Goal: Information Seeking & Learning: Learn about a topic

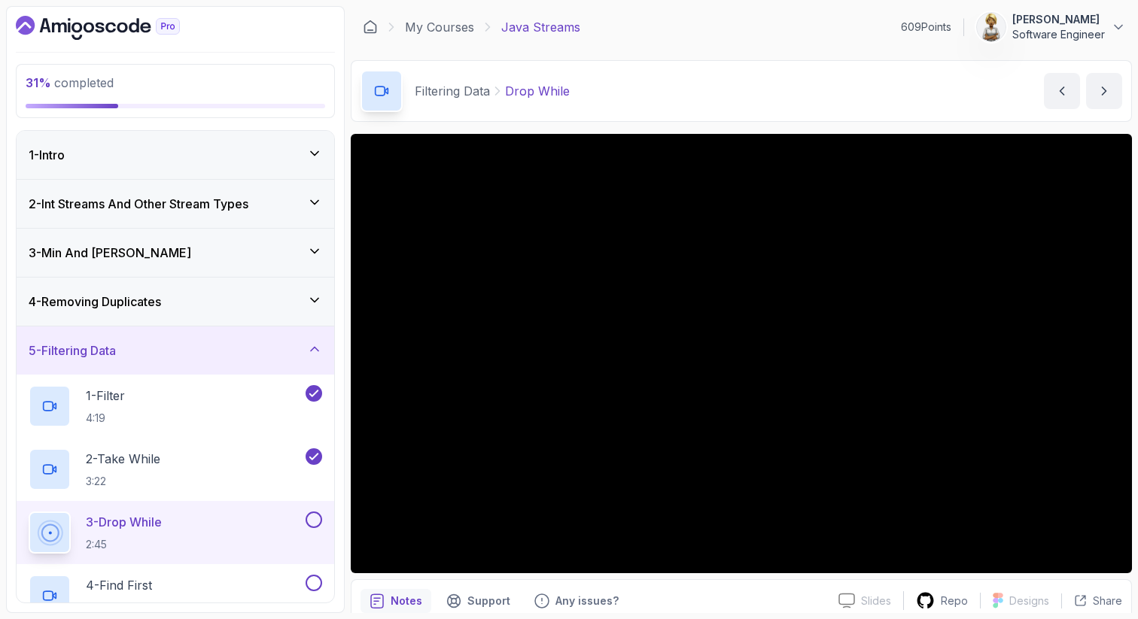
scroll to position [226, 0]
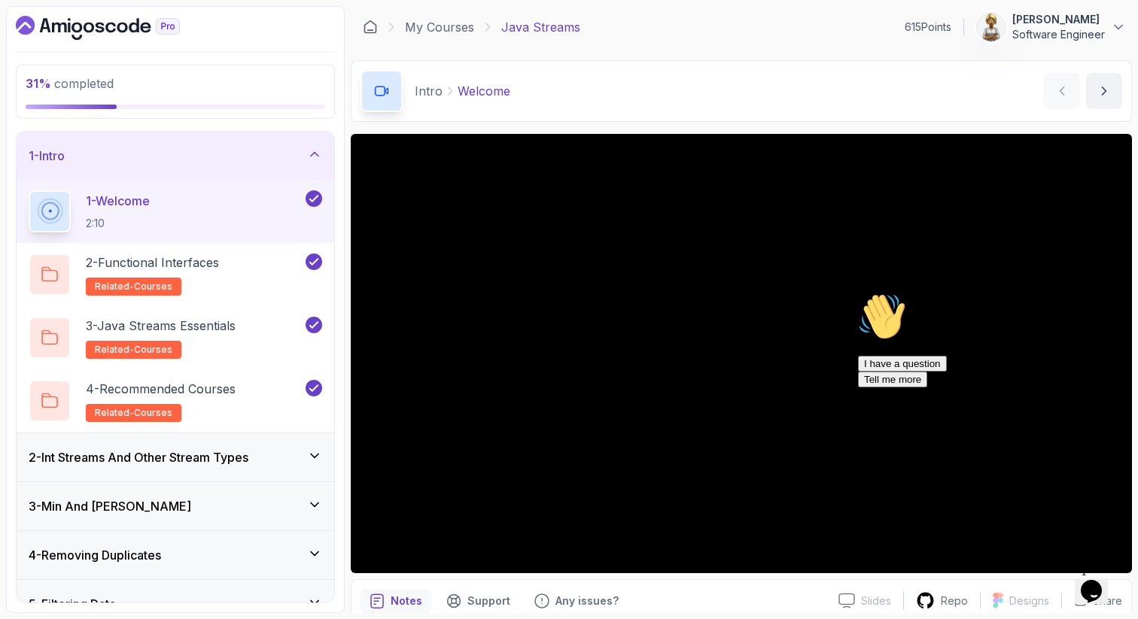
click at [314, 450] on icon at bounding box center [314, 455] width 15 height 15
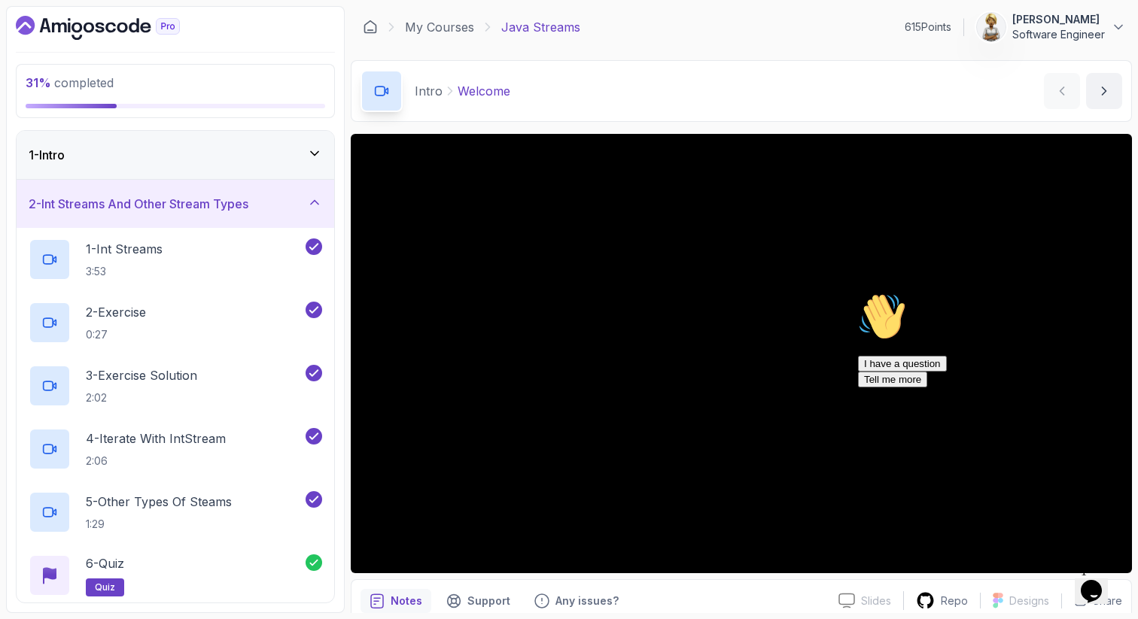
click at [309, 196] on icon at bounding box center [314, 202] width 15 height 15
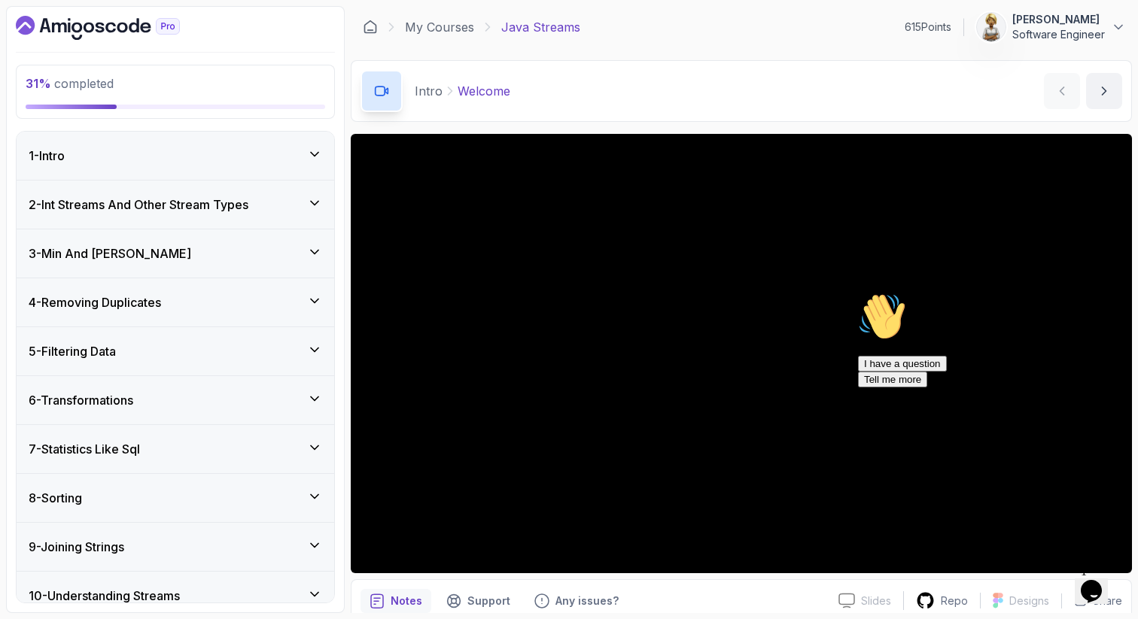
click at [314, 254] on icon at bounding box center [315, 252] width 8 height 4
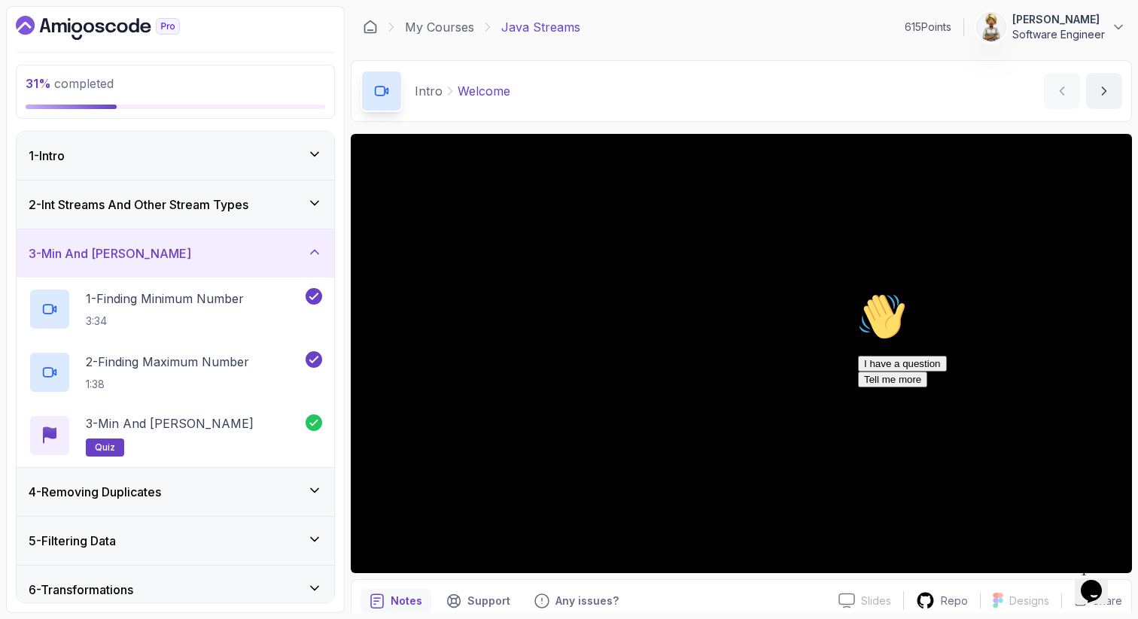
click at [314, 254] on icon at bounding box center [314, 252] width 15 height 15
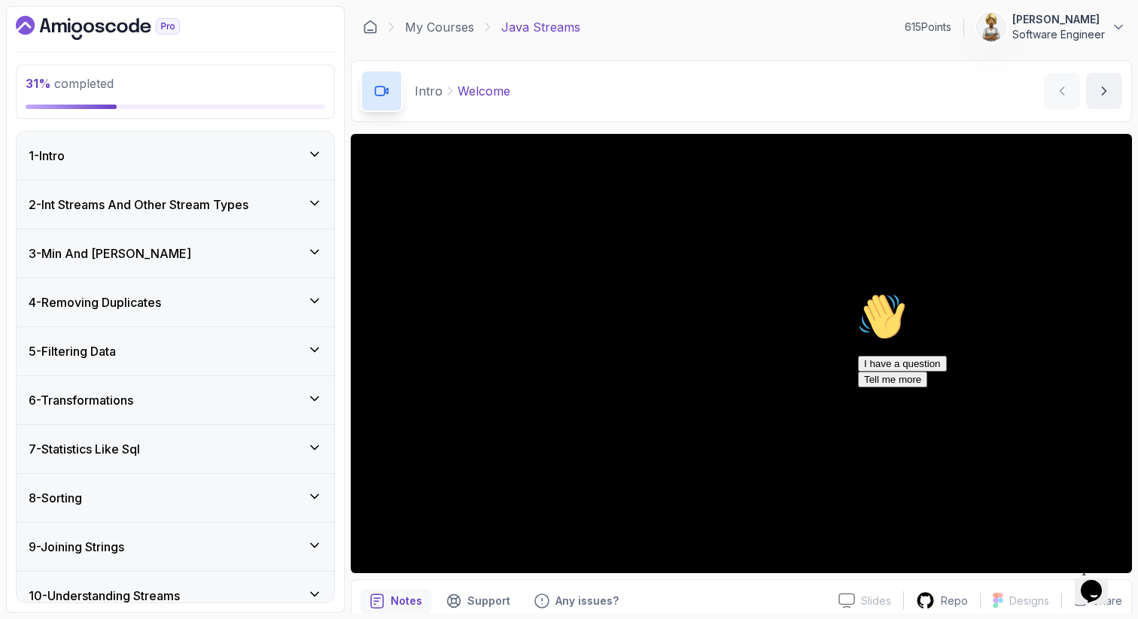
click at [312, 306] on icon at bounding box center [314, 300] width 15 height 15
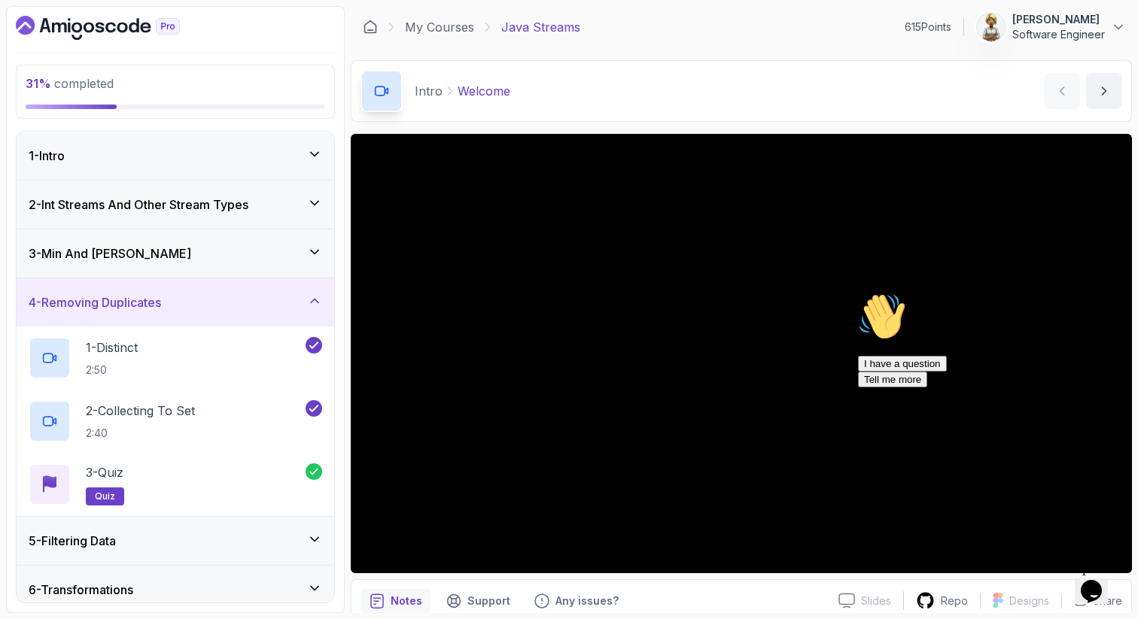
click at [312, 307] on icon at bounding box center [314, 300] width 15 height 15
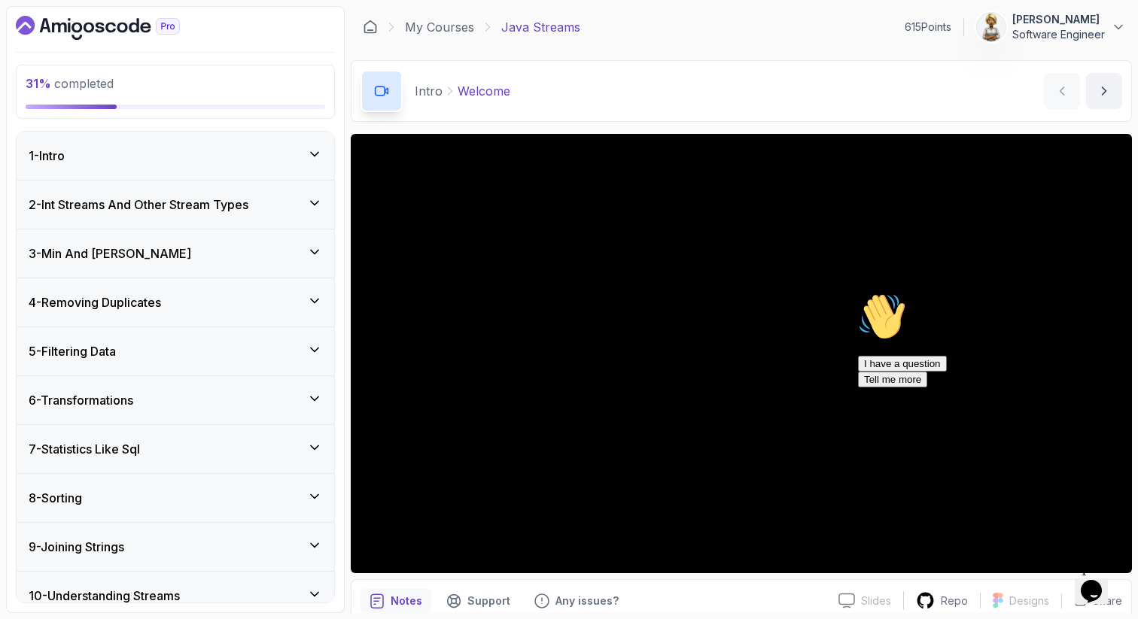
click at [312, 336] on div "5 - Filtering Data" at bounding box center [176, 351] width 318 height 48
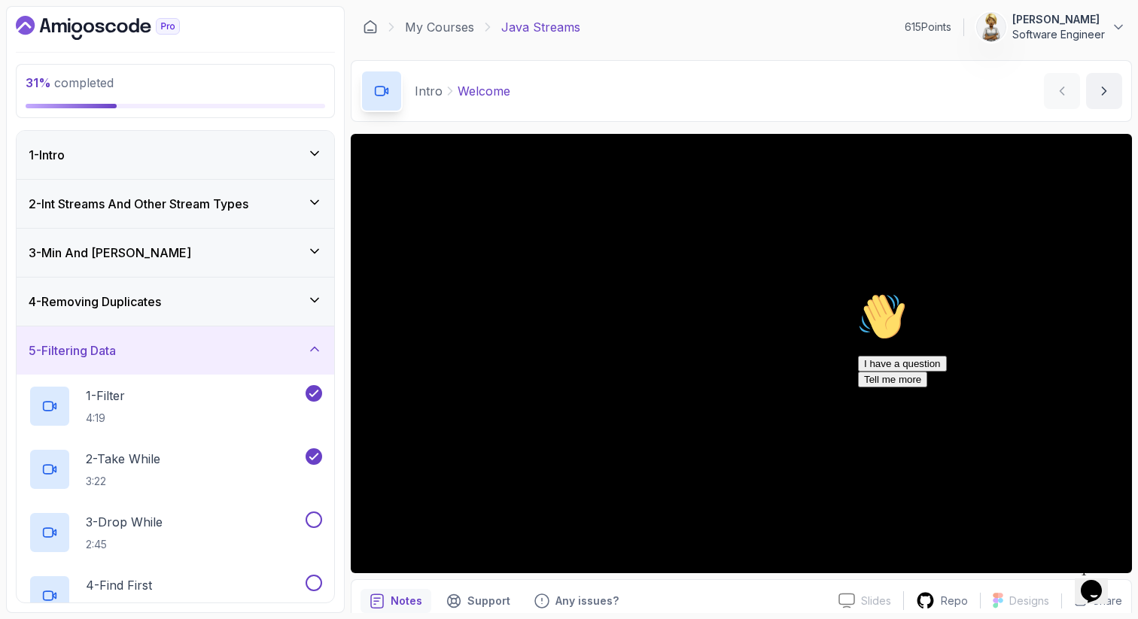
click at [312, 337] on div "5 - Filtering Data" at bounding box center [176, 351] width 318 height 48
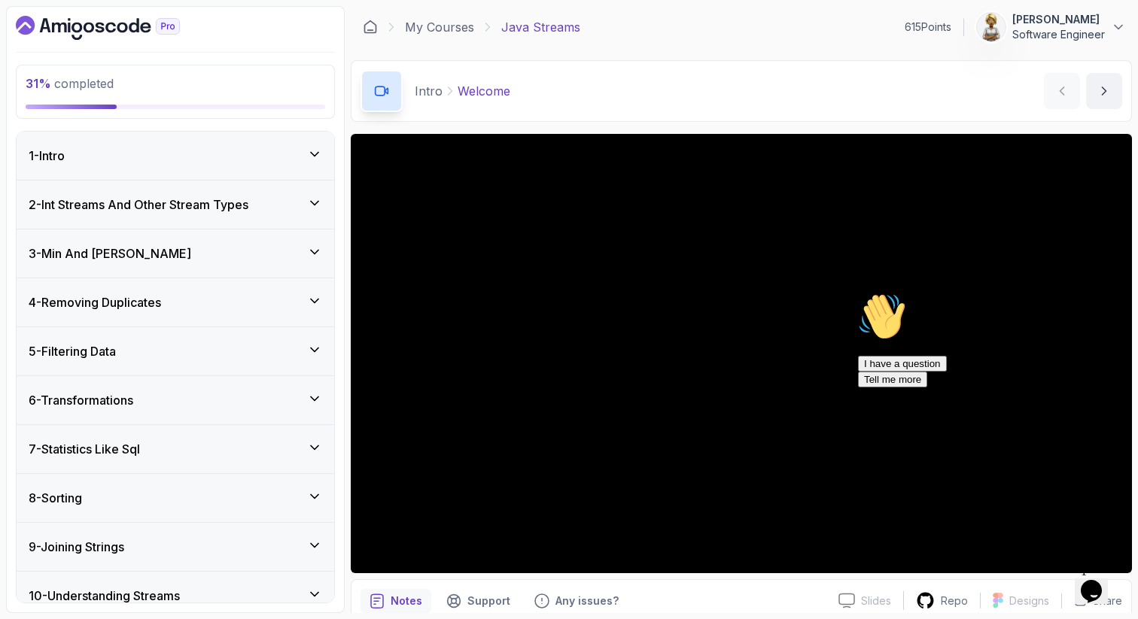
click at [312, 337] on div "5 - Filtering Data" at bounding box center [176, 351] width 318 height 48
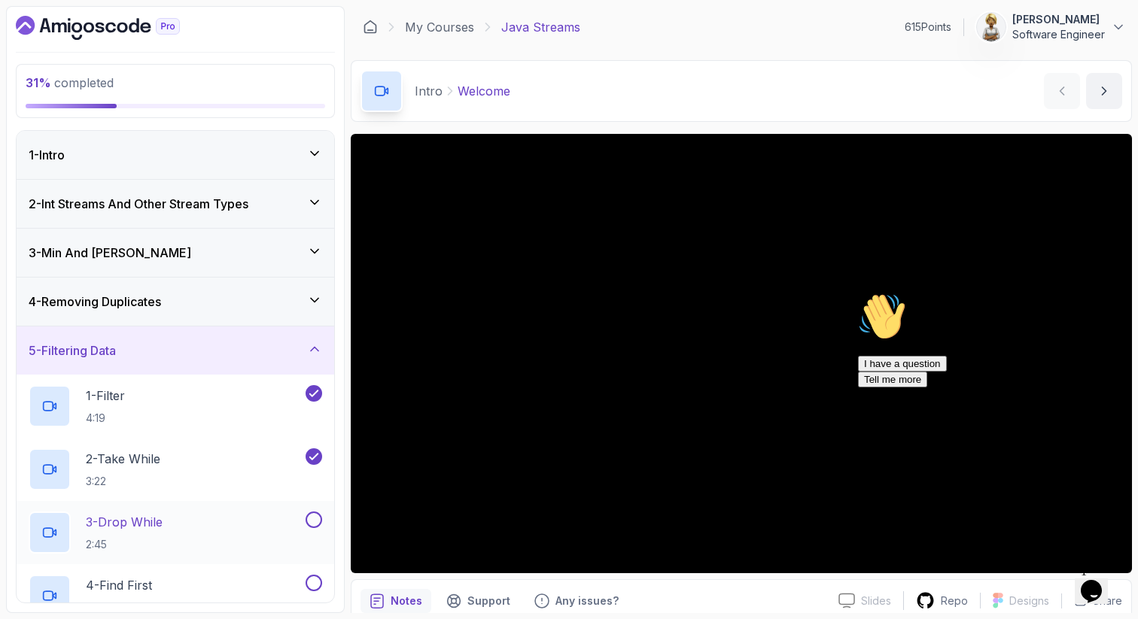
click at [255, 521] on div "3 - Drop While 2:45" at bounding box center [166, 533] width 274 height 42
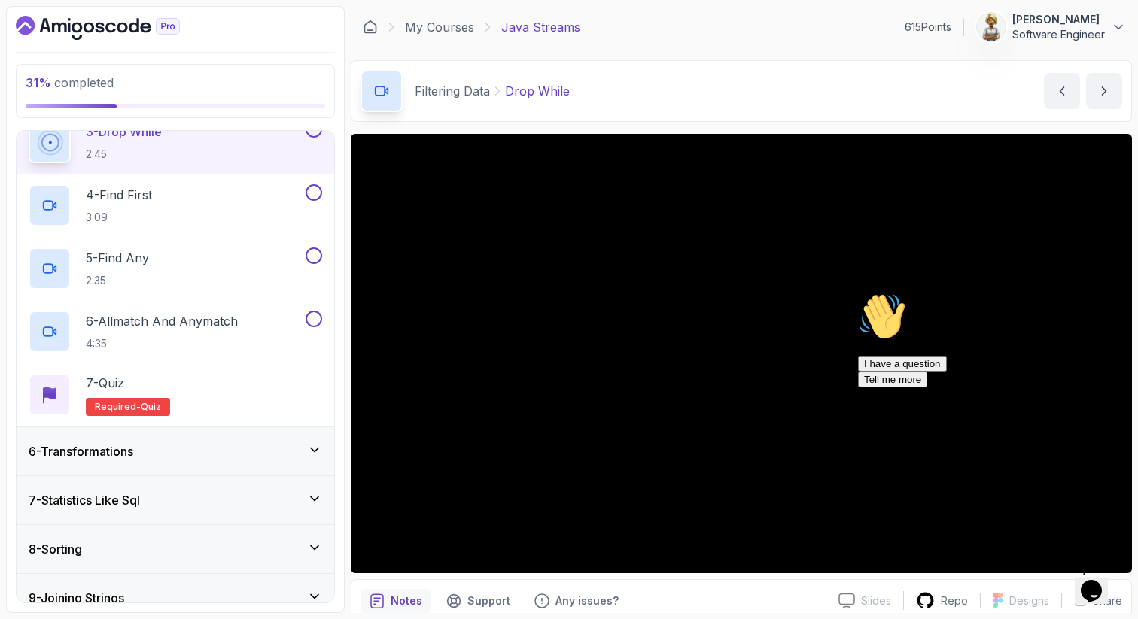
scroll to position [391, 0]
drag, startPoint x: 1111, startPoint y: 395, endPoint x: 1963, endPoint y: 682, distance: 898.7
click at [858, 293] on icon "Chat attention grabber" at bounding box center [858, 293] width 0 height 0
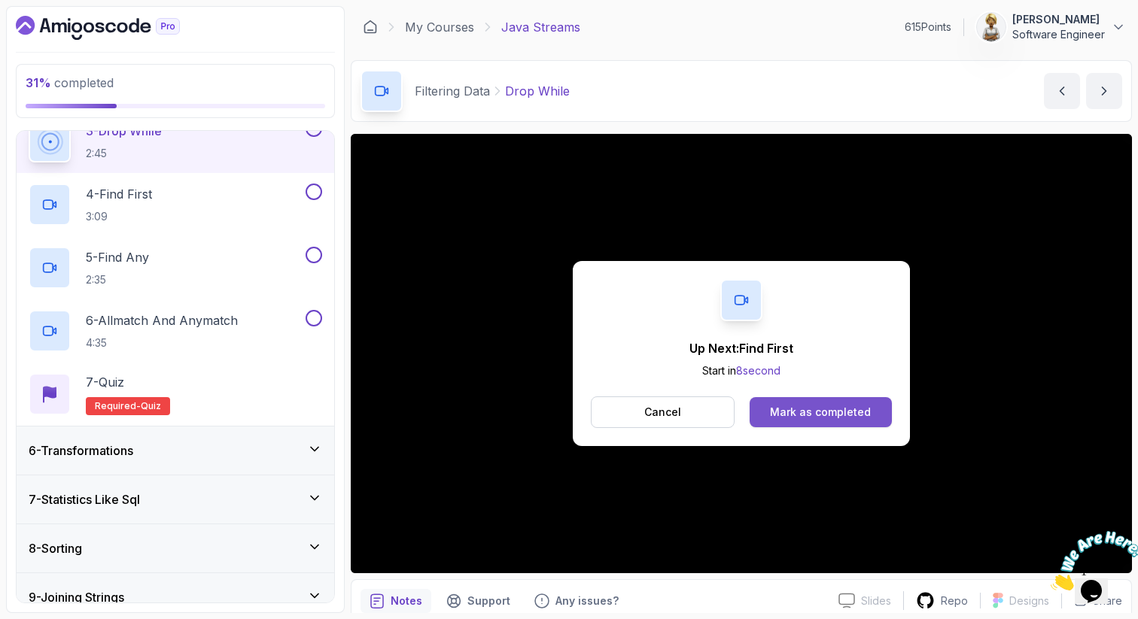
click at [801, 412] on div "Mark as completed" at bounding box center [820, 412] width 101 height 15
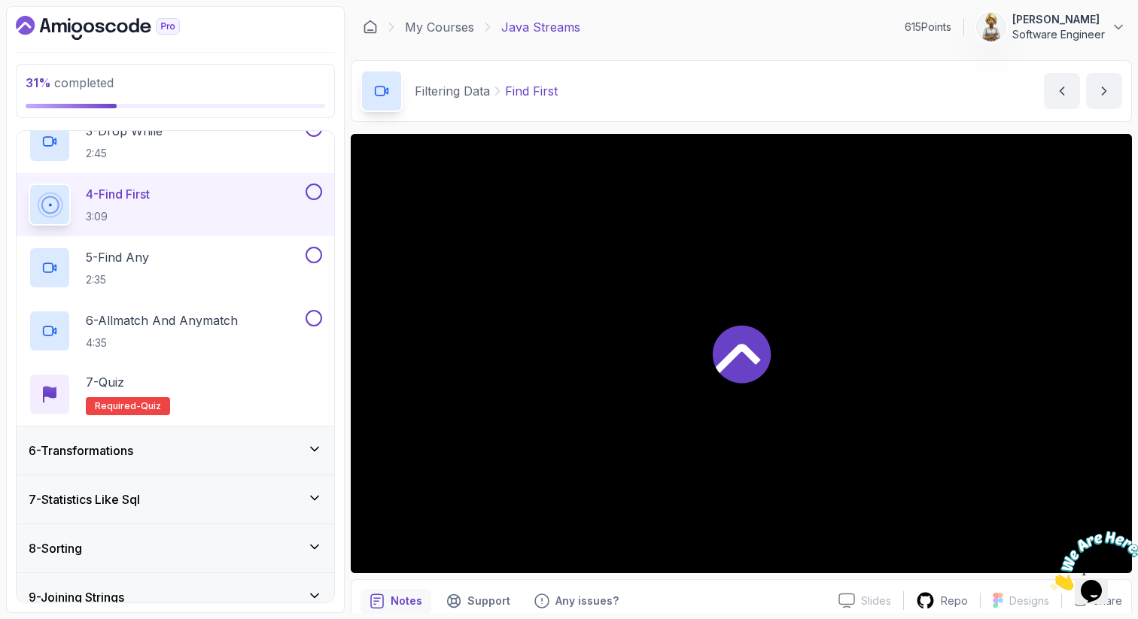
scroll to position [401, 0]
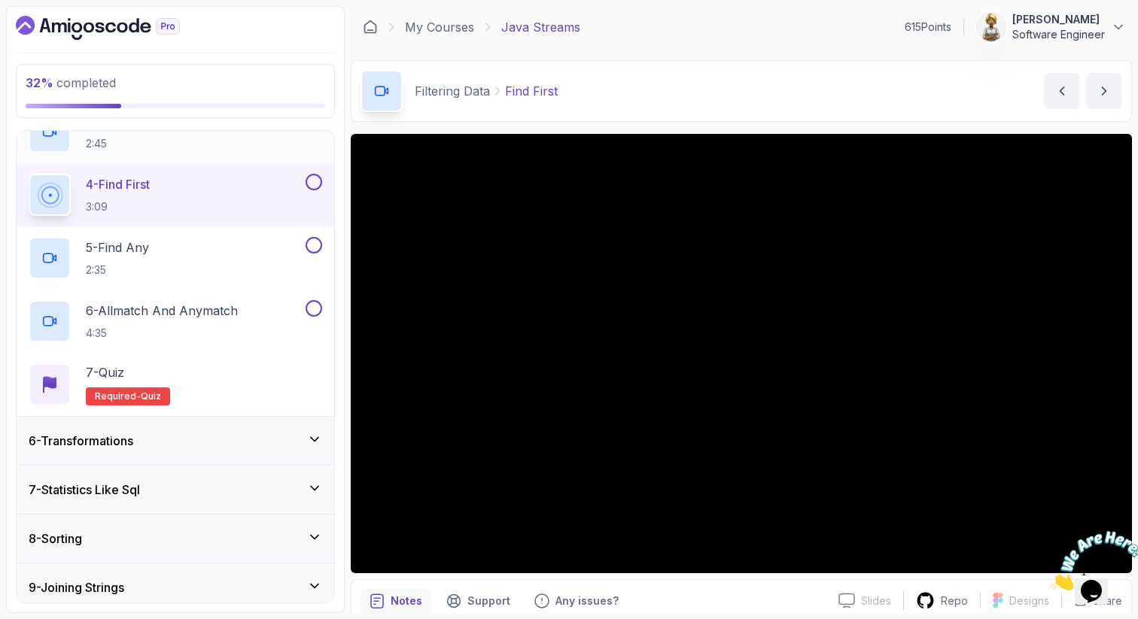
click at [210, 149] on div "3 - Drop While 2:45" at bounding box center [166, 132] width 274 height 42
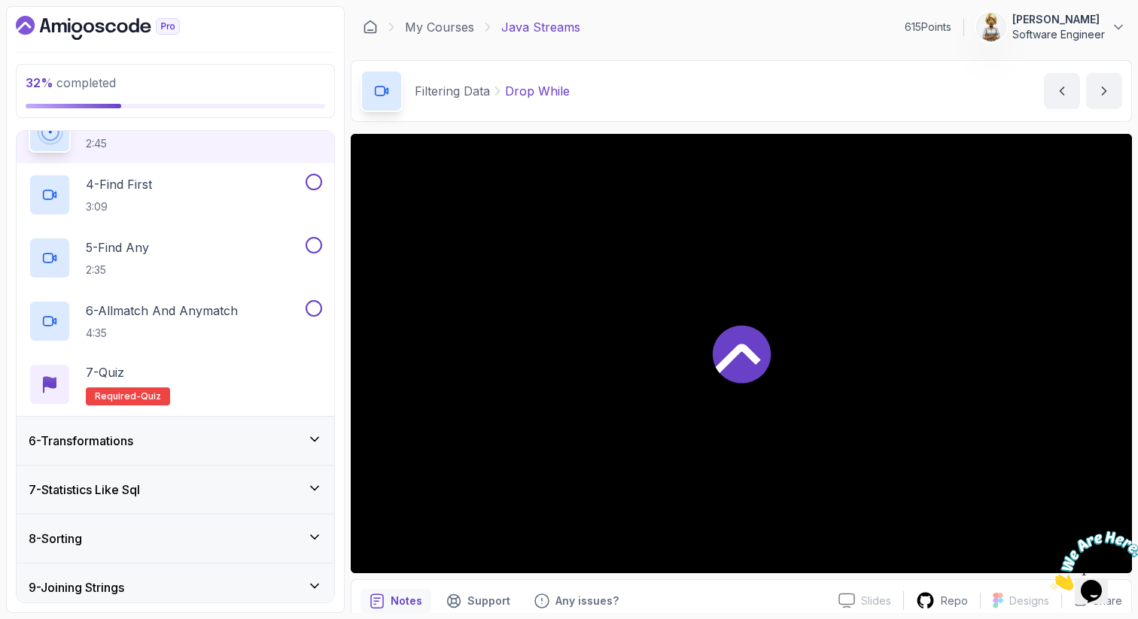
scroll to position [391, 0]
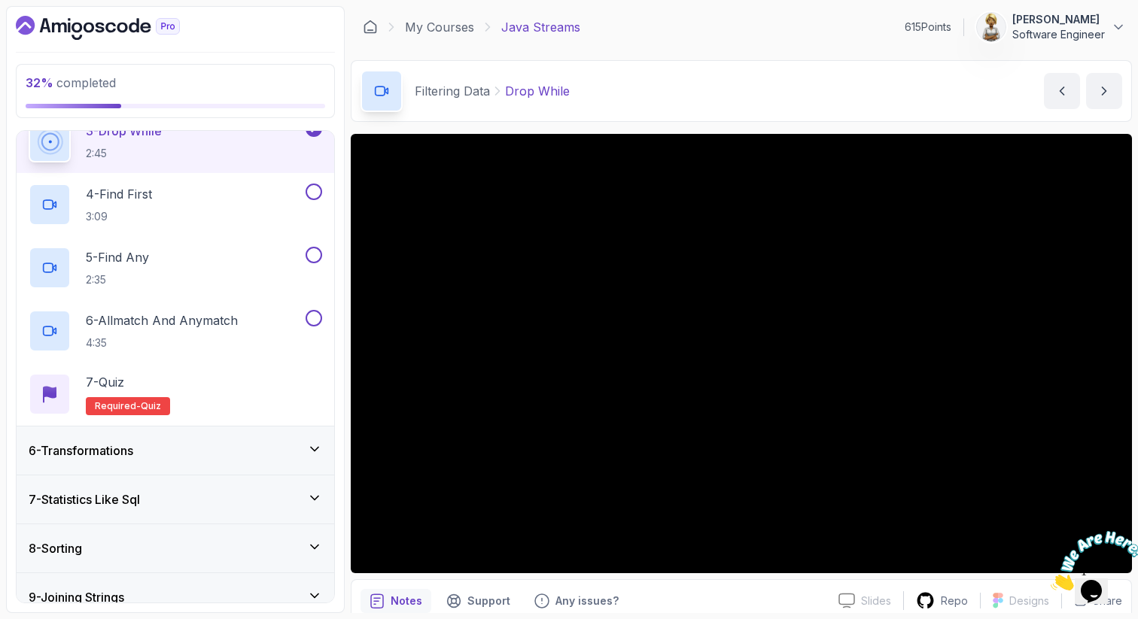
click at [179, 144] on div "3 - Drop While 2:45" at bounding box center [166, 141] width 274 height 42
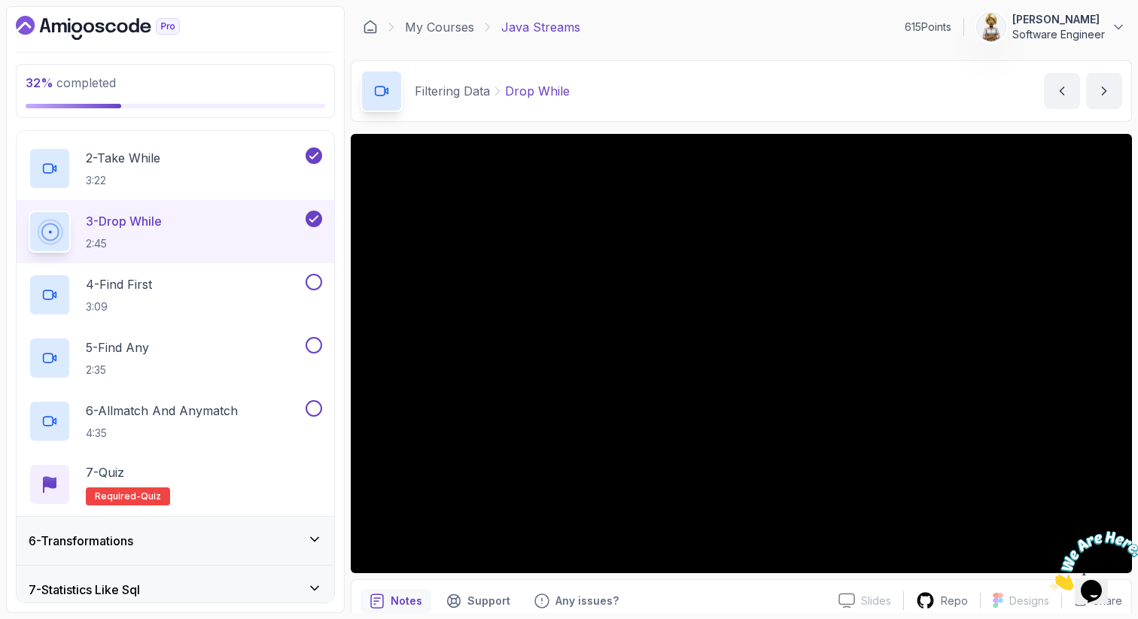
scroll to position [271, 0]
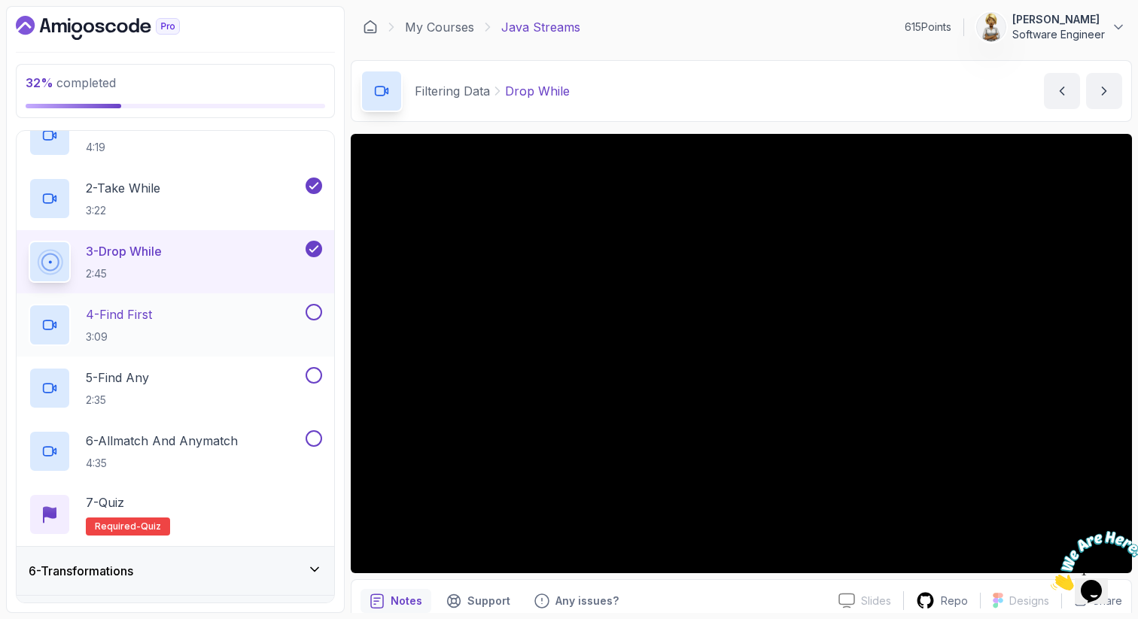
click at [241, 324] on div "4 - Find First 3:09" at bounding box center [166, 325] width 274 height 42
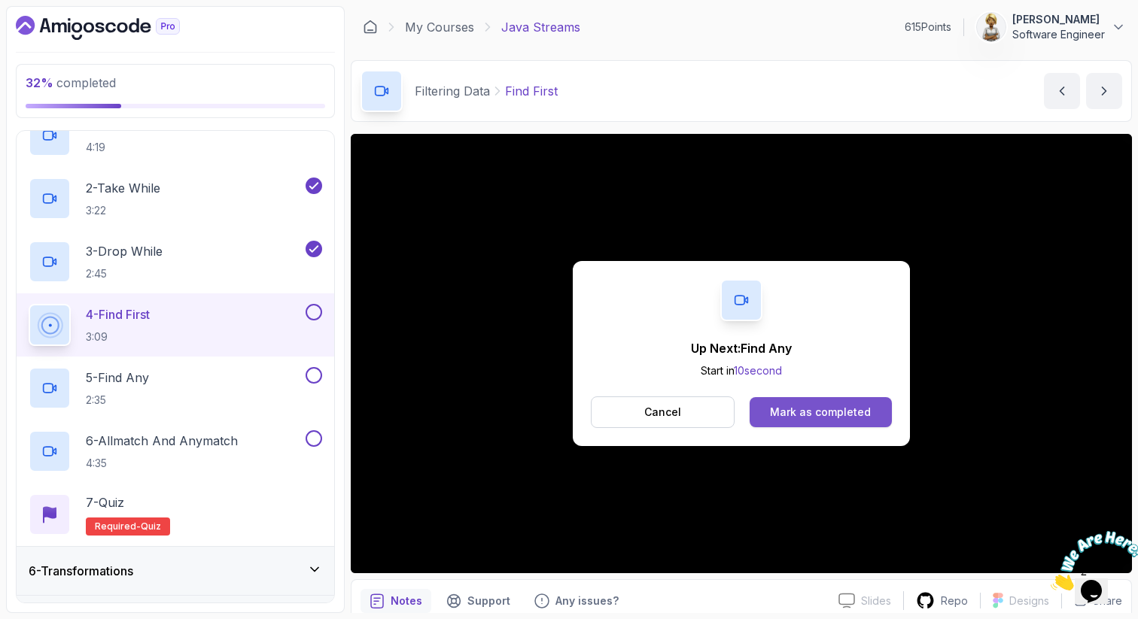
click at [868, 412] on div "Mark as completed" at bounding box center [820, 412] width 101 height 15
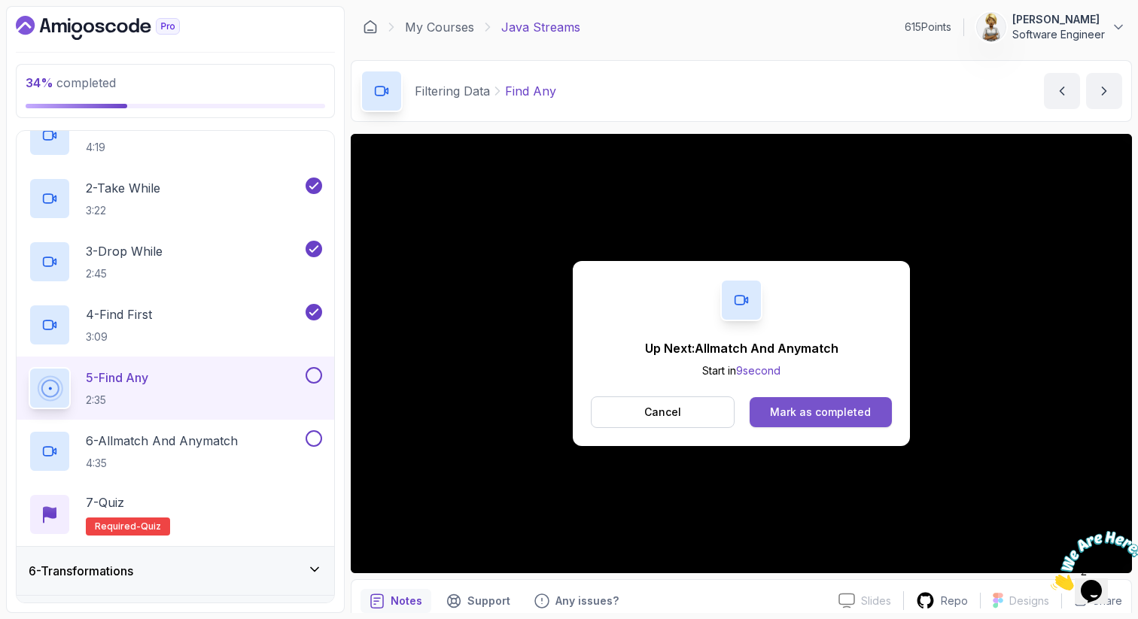
click at [799, 408] on div "Mark as completed" at bounding box center [820, 412] width 101 height 15
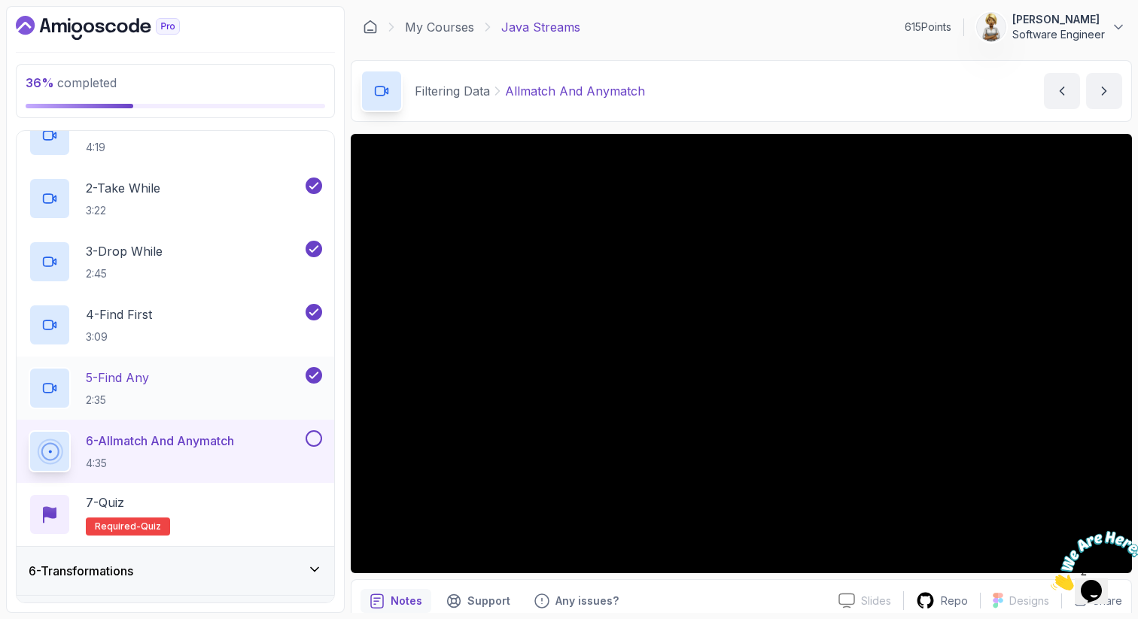
click at [169, 378] on div "5 - Find Any 2:35" at bounding box center [166, 388] width 274 height 42
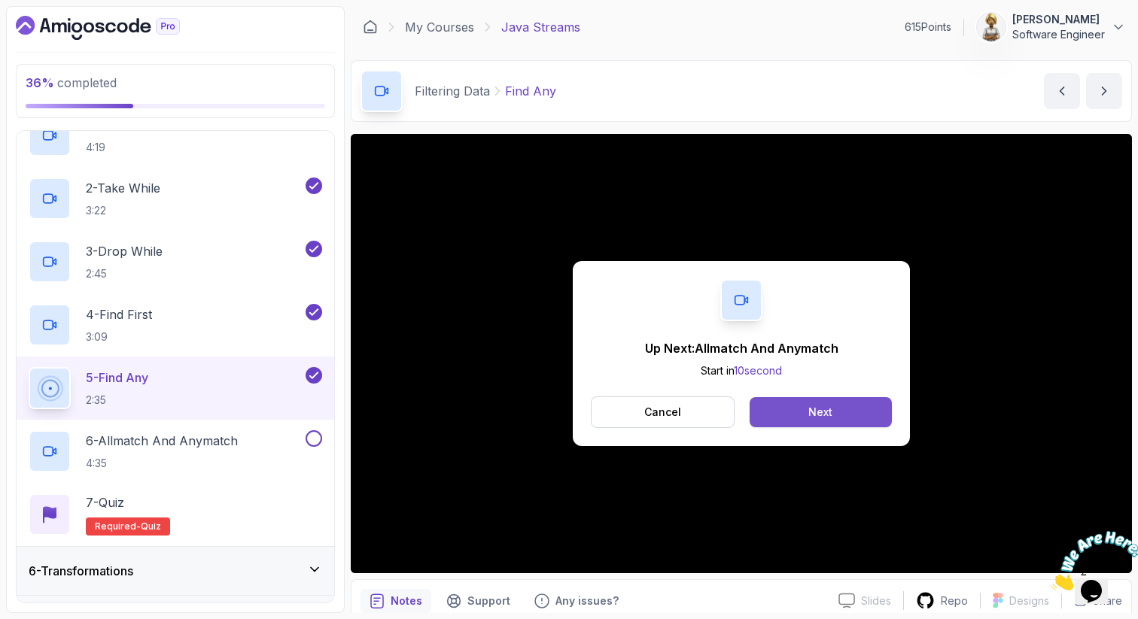
click at [826, 416] on div "Next" at bounding box center [820, 412] width 24 height 15
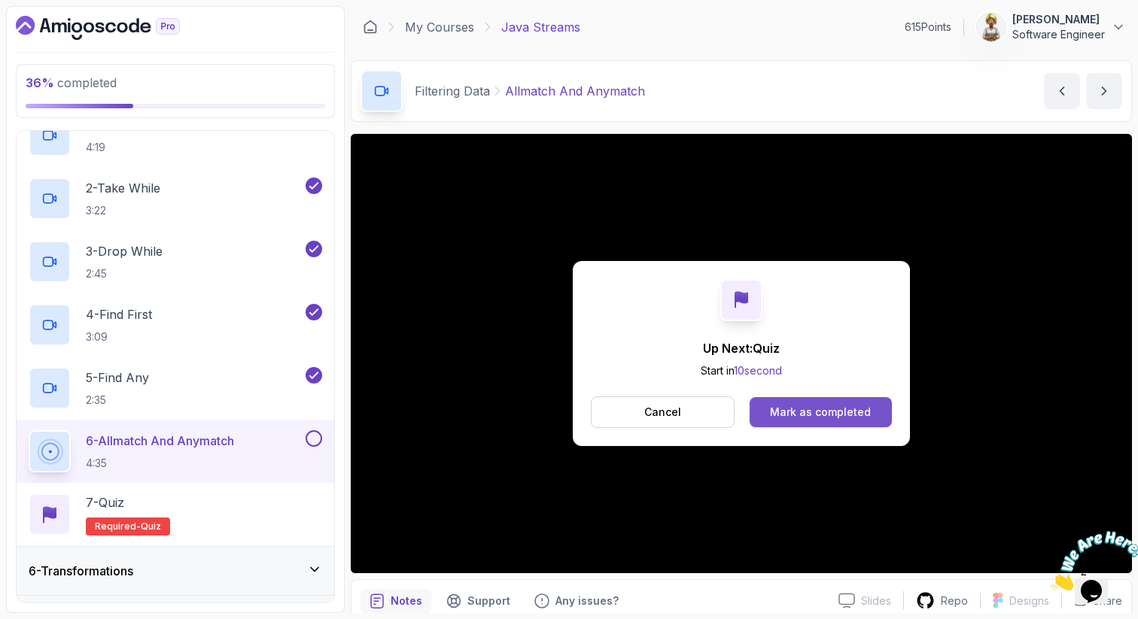
click at [827, 412] on div "Mark as completed" at bounding box center [820, 412] width 101 height 15
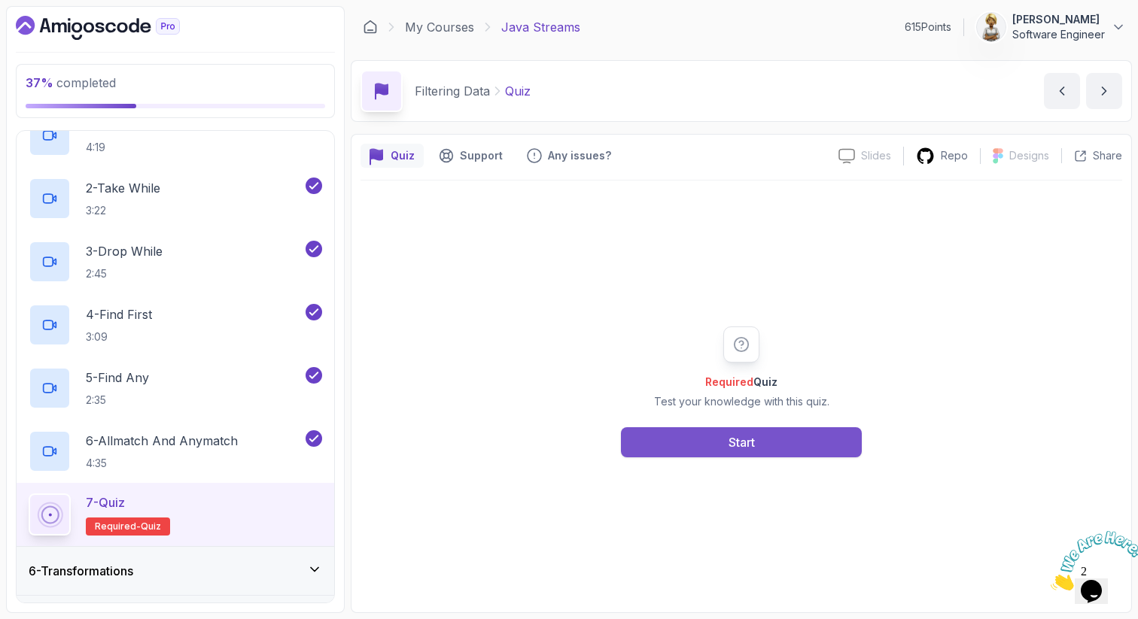
click at [713, 446] on button "Start" at bounding box center [741, 442] width 241 height 30
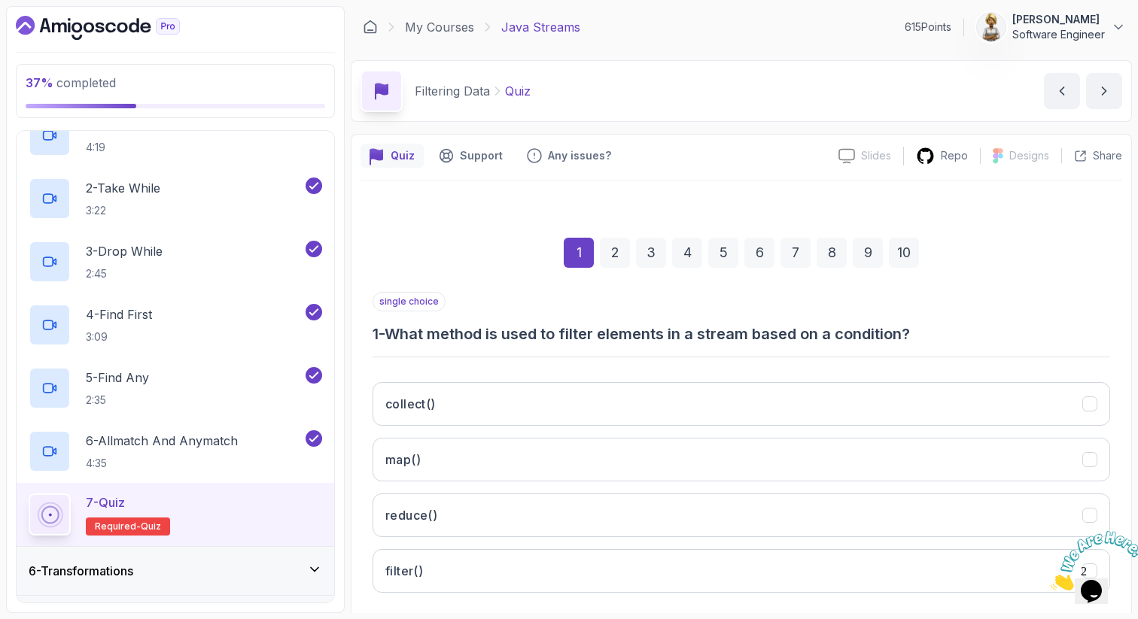
click at [1084, 230] on div "1 2 3 4 5 6 7 8 9 10" at bounding box center [740, 253] width 737 height 78
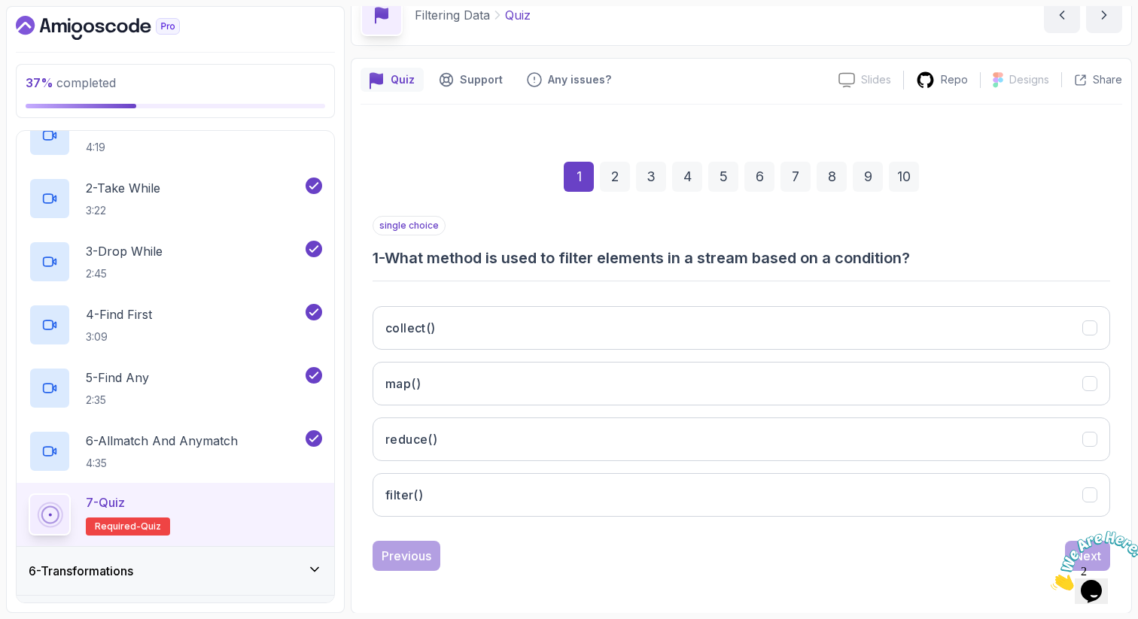
scroll to position [77, 0]
click at [734, 487] on button "filter()" at bounding box center [740, 495] width 737 height 44
click at [1050, 580] on icon "Close" at bounding box center [1050, 586] width 0 height 13
click at [1086, 553] on div "Next" at bounding box center [1087, 555] width 27 height 18
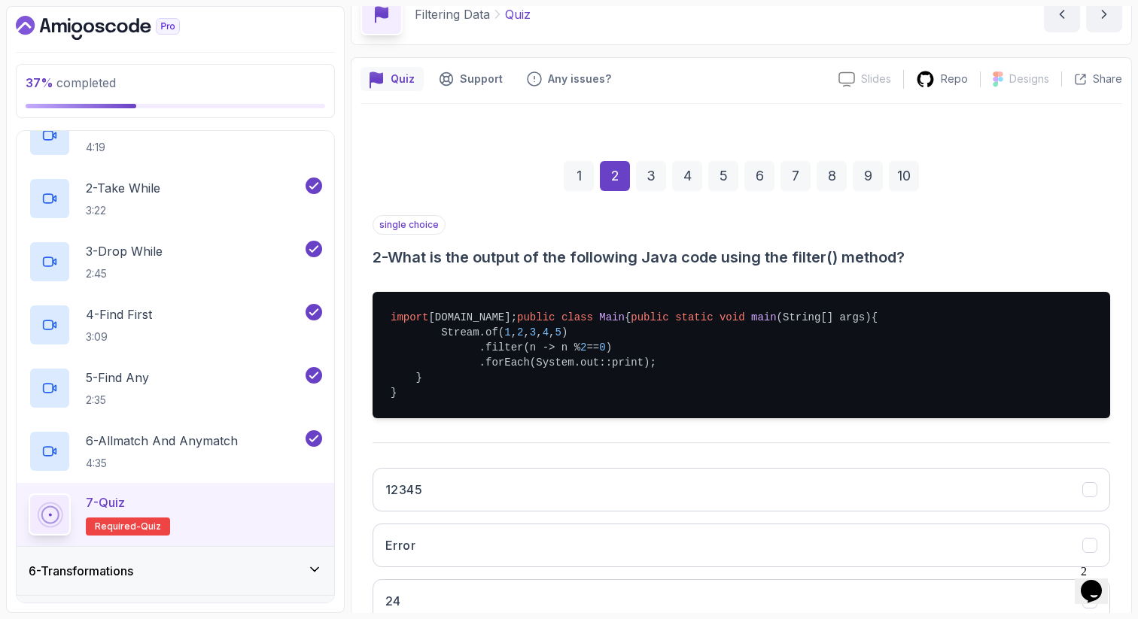
click at [1117, 241] on div "1 2 3 4 5 6 7 8 9 10 single choice 2 - What is the output of the following Java…" at bounding box center [740, 435] width 761 height 620
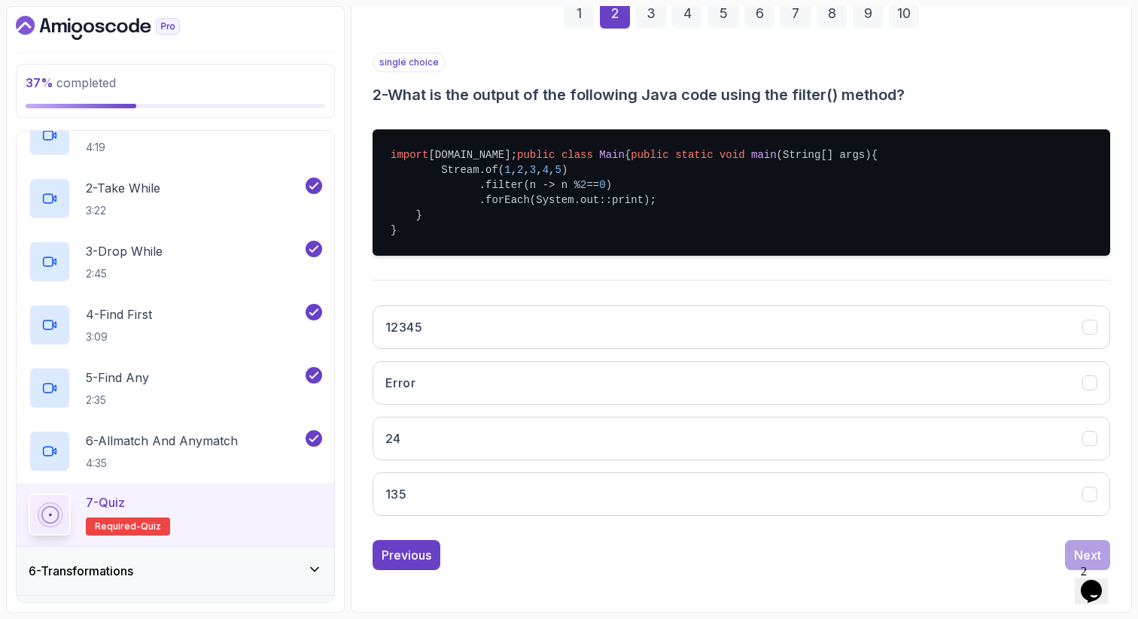
scroll to position [284, 0]
click at [430, 453] on button "24" at bounding box center [740, 439] width 737 height 44
click at [1082, 549] on div "Next" at bounding box center [1087, 555] width 27 height 18
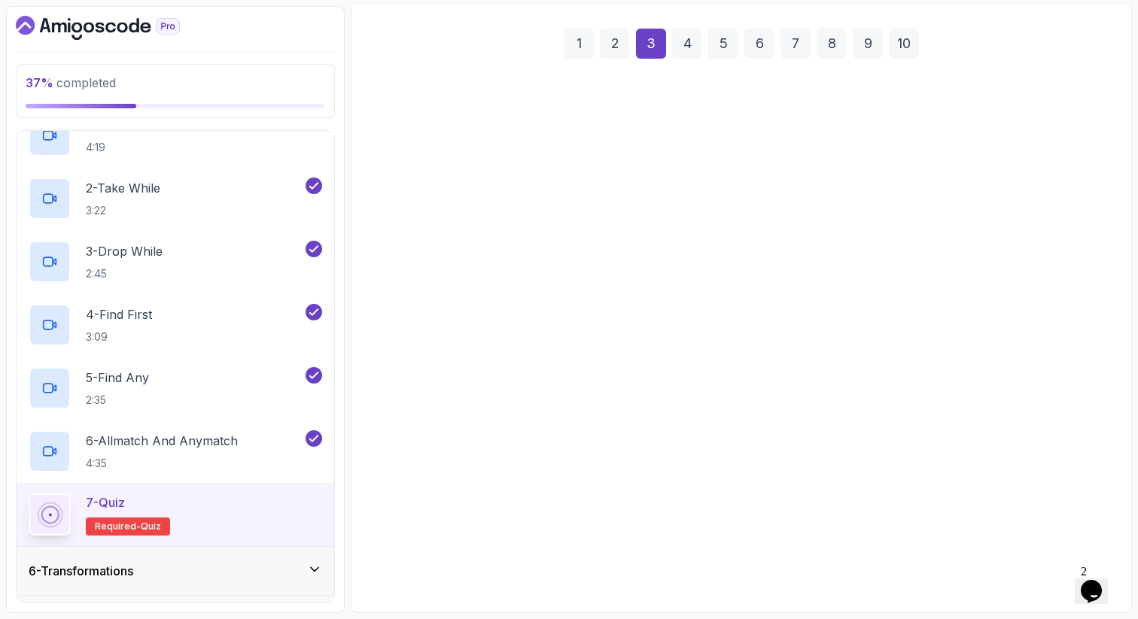
scroll to position [254, 0]
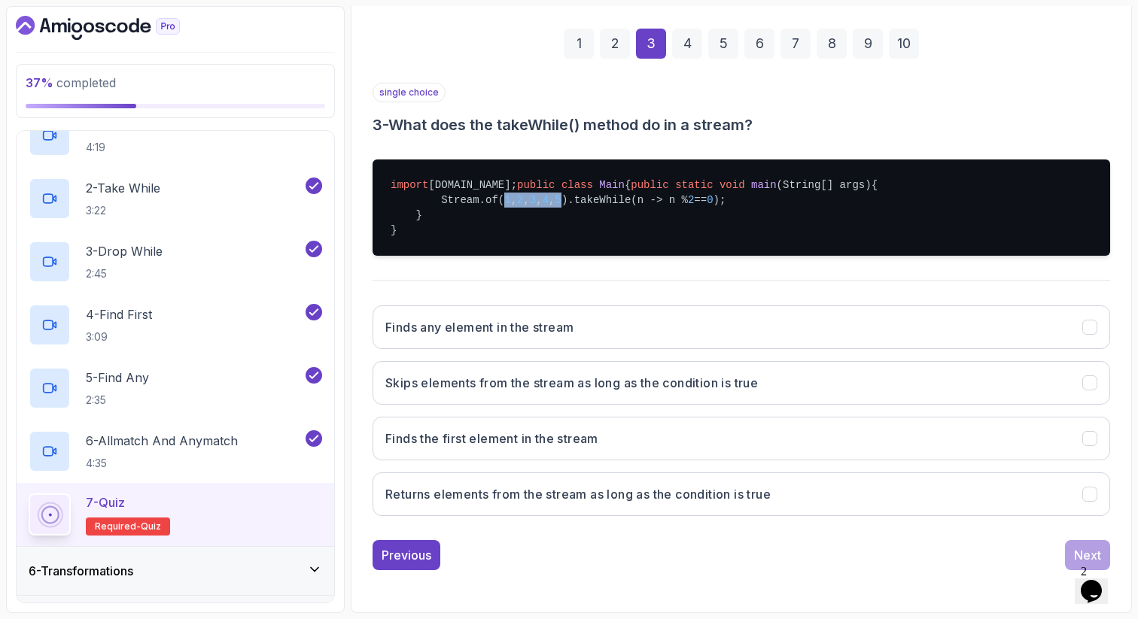
drag, startPoint x: 587, startPoint y: 201, endPoint x: 506, endPoint y: 199, distance: 81.3
click at [506, 199] on pre "import [DOMAIN_NAME]; public class Main { public static void main (String[] arg…" at bounding box center [740, 208] width 737 height 96
copy pre "1 , 2 , 3 , 4 , 5"
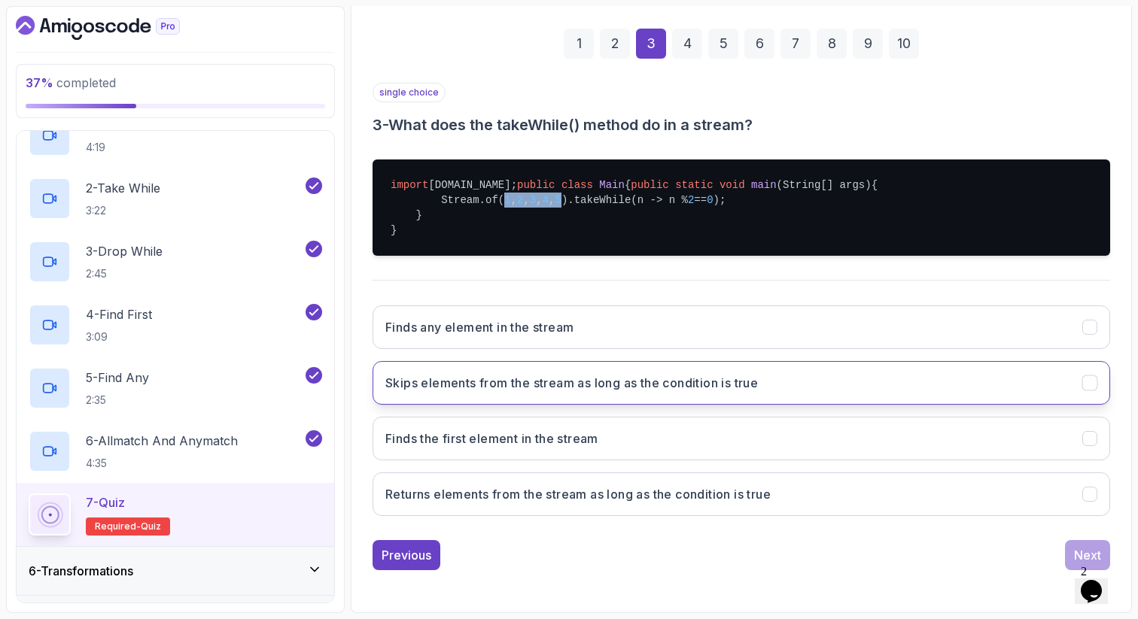
click at [519, 387] on h3 "Skips elements from the stream as long as the condition is true" at bounding box center [571, 383] width 372 height 18
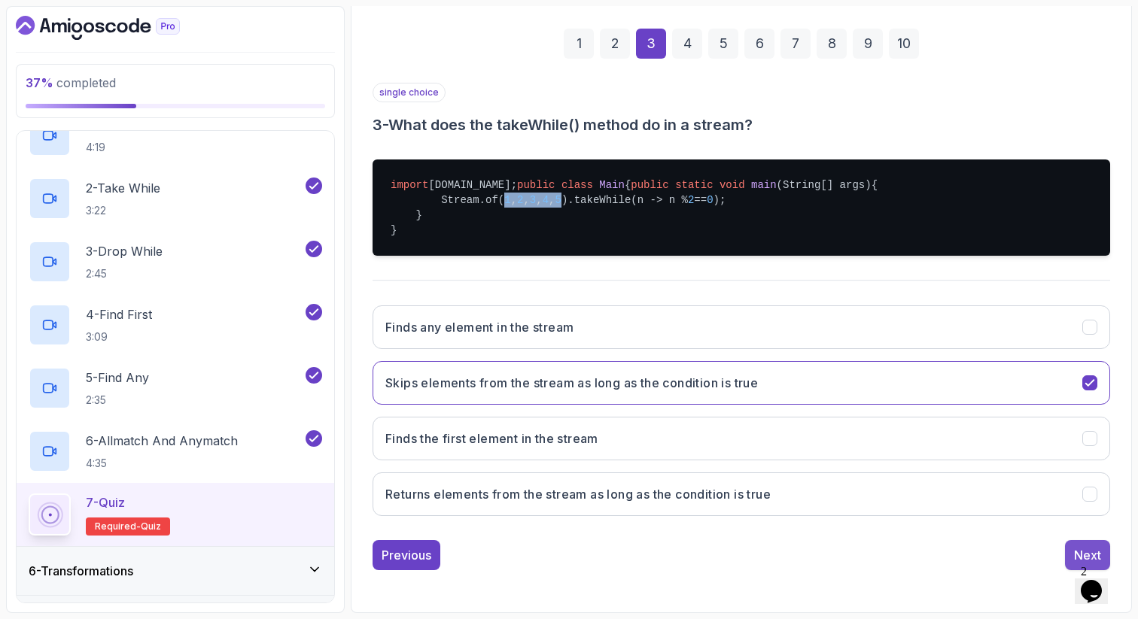
click at [1090, 557] on div "Next" at bounding box center [1087, 555] width 27 height 18
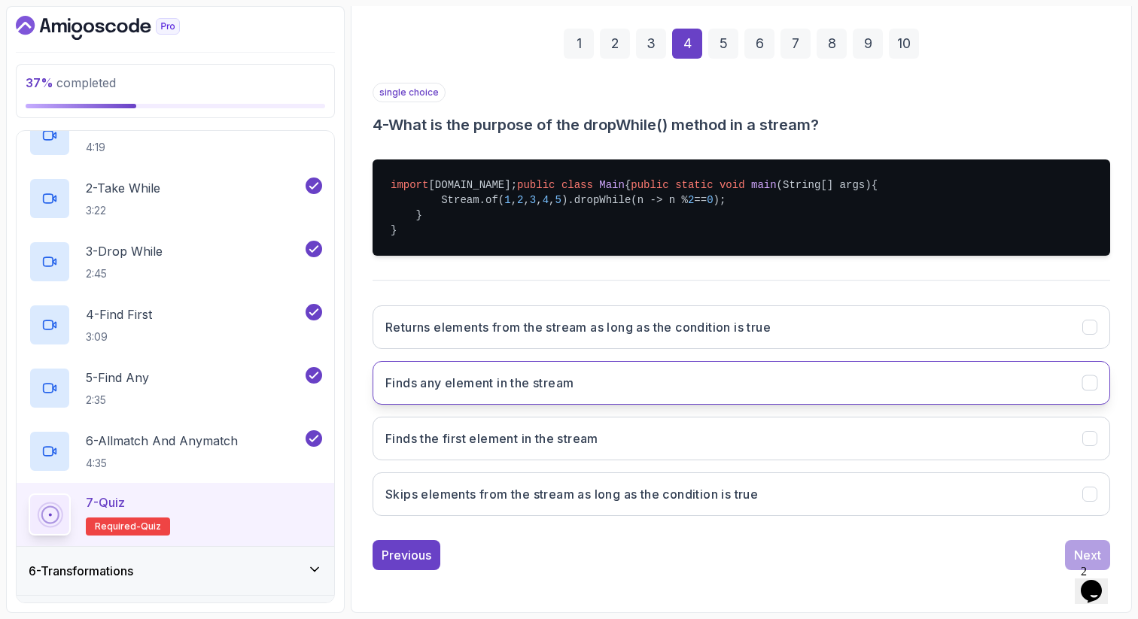
click at [398, 389] on h3 "Finds any element in the stream" at bounding box center [479, 383] width 188 height 18
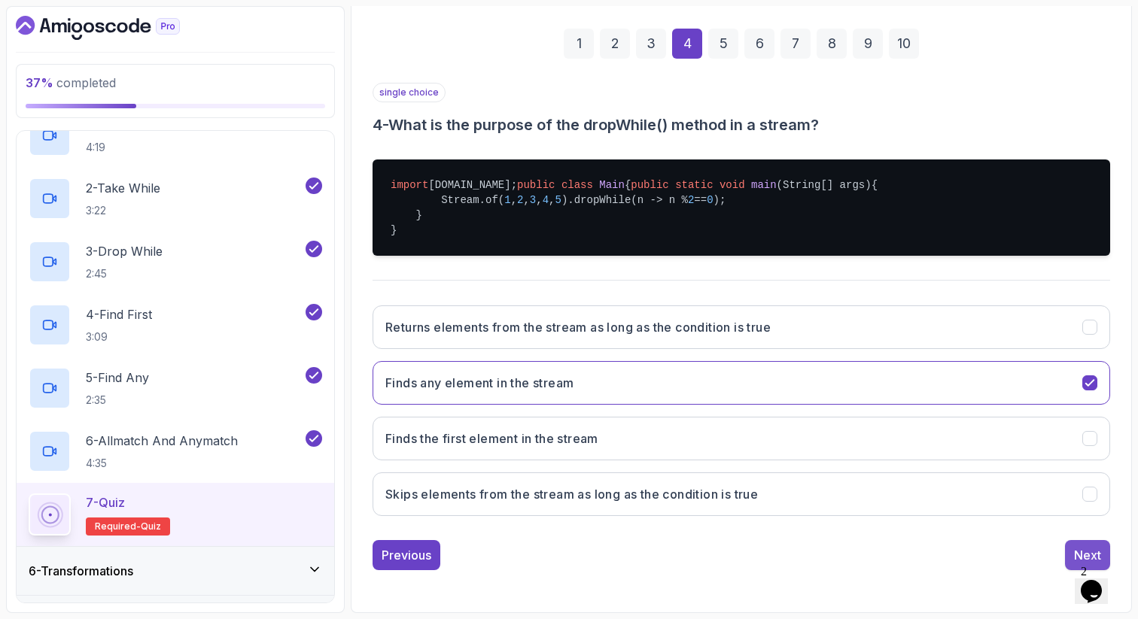
click at [1094, 553] on div "Next" at bounding box center [1087, 555] width 27 height 18
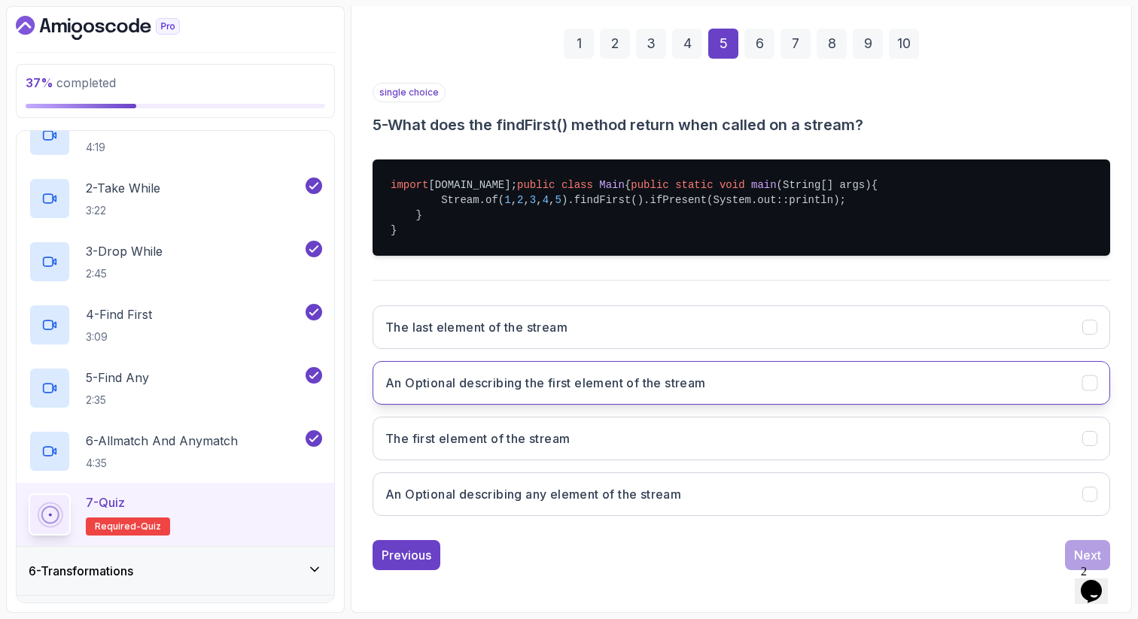
click at [638, 377] on h3 "An Optional describing the first element of the stream" at bounding box center [545, 383] width 321 height 18
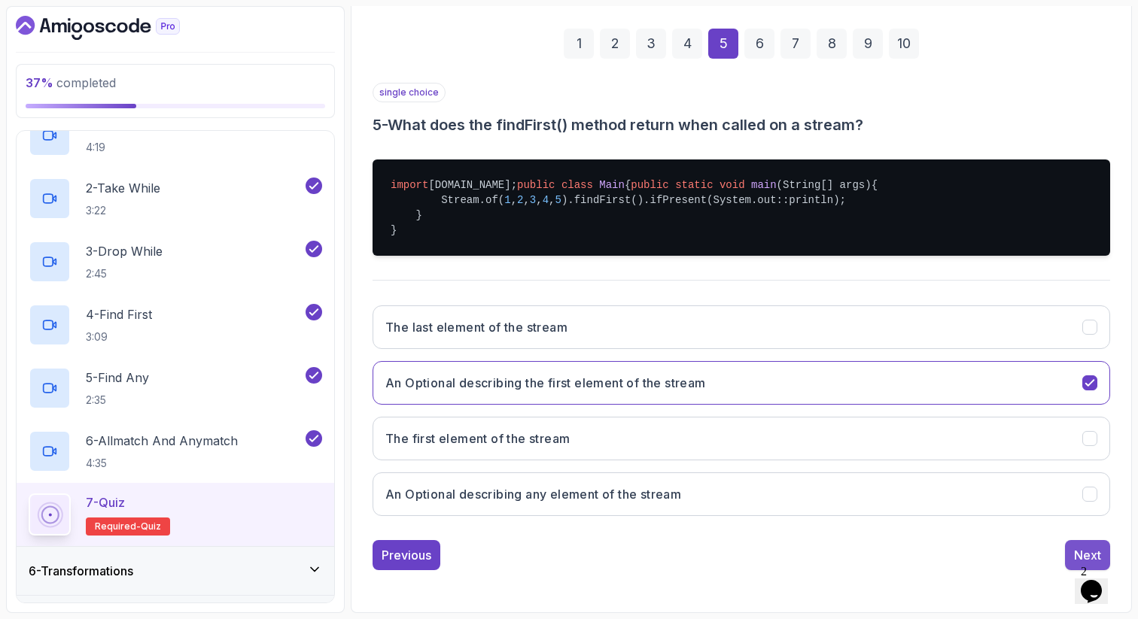
click at [1089, 557] on div "Next" at bounding box center [1087, 555] width 27 height 18
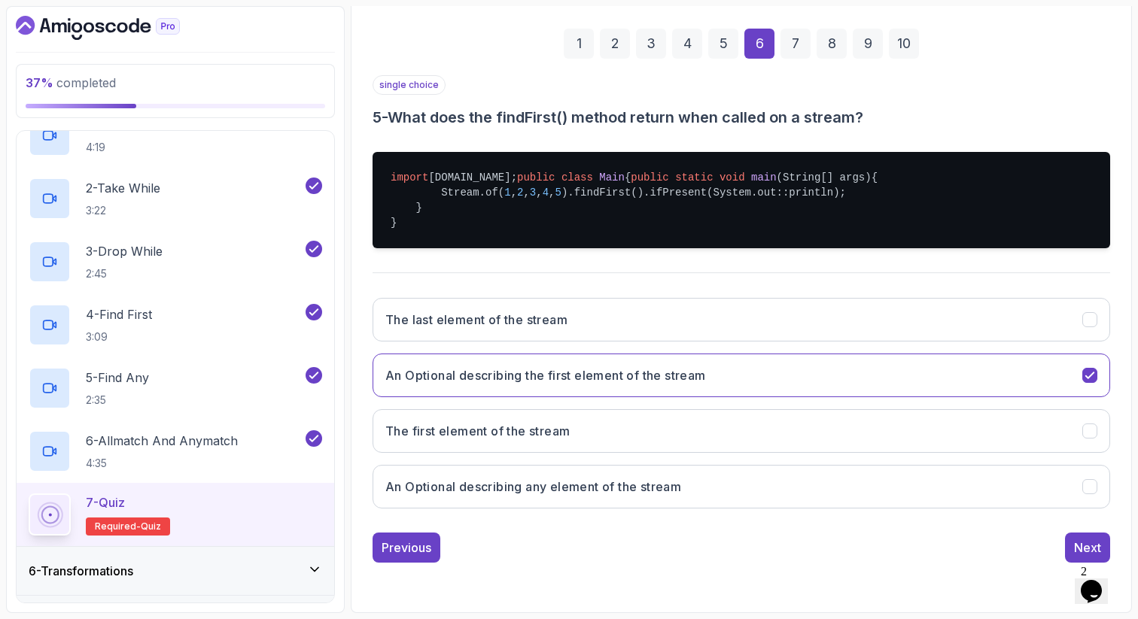
scroll to position [77, 0]
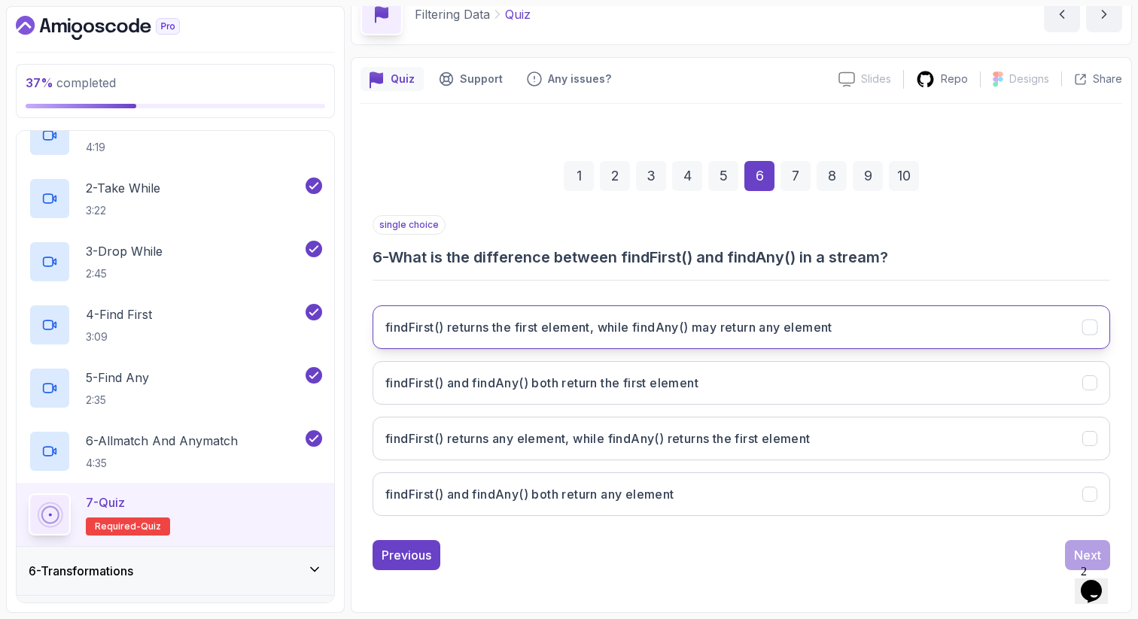
click at [776, 335] on h3 "findFirst() returns the first element, while findAny() may return any element" at bounding box center [608, 327] width 447 height 18
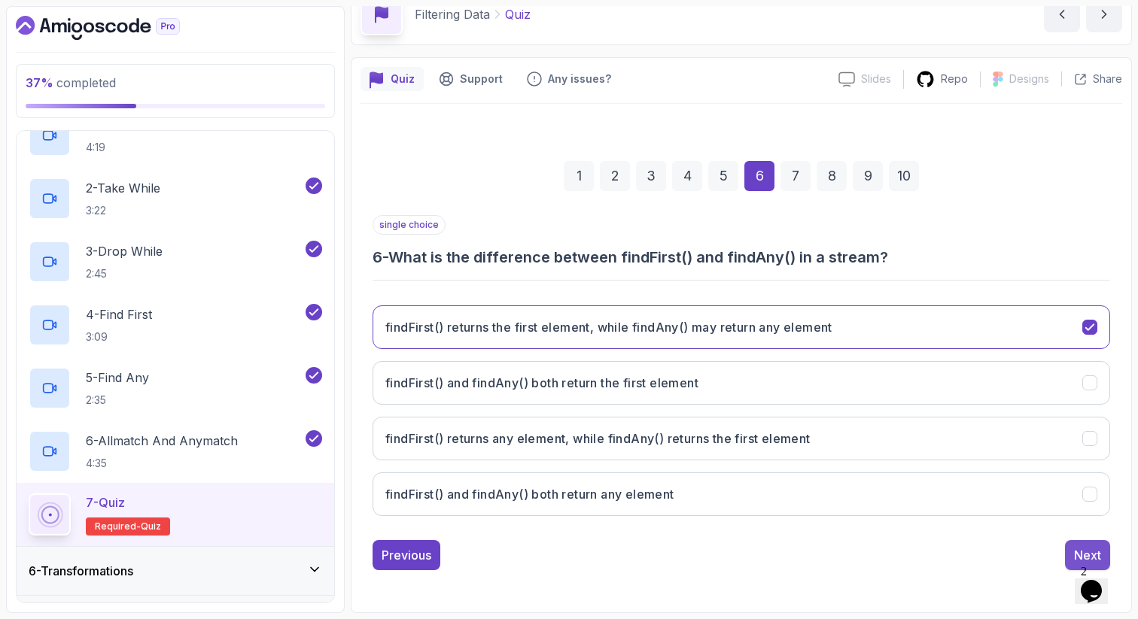
click at [1077, 555] on div "Next" at bounding box center [1087, 555] width 27 height 18
